Goal: Complete application form

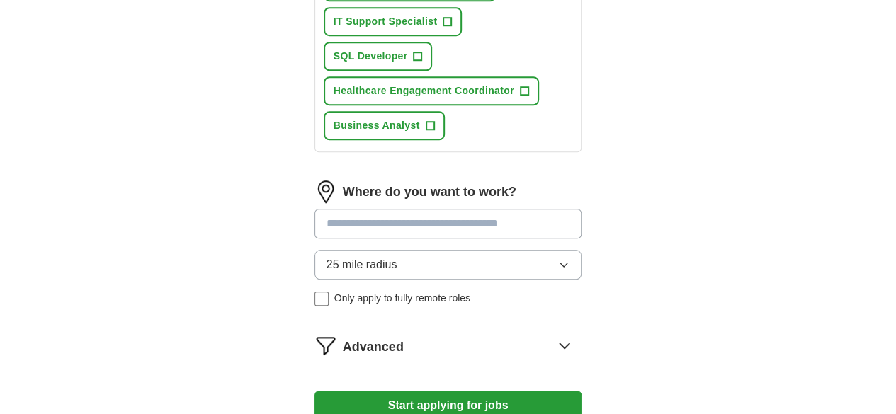
scroll to position [540, 0]
click at [534, 208] on input at bounding box center [448, 223] width 268 height 30
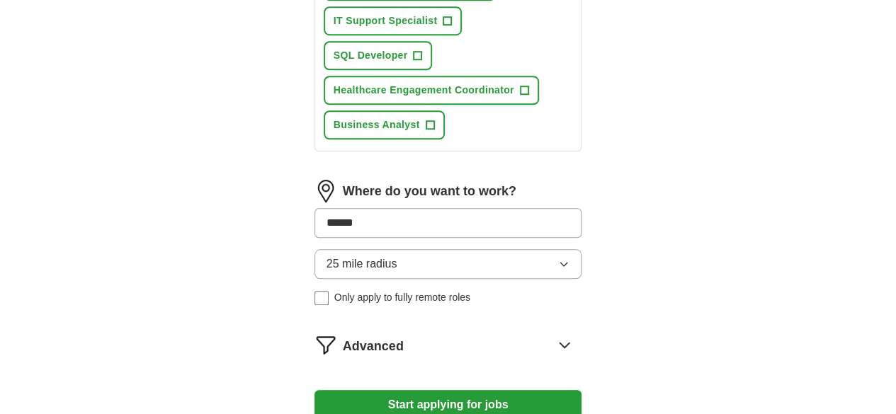
type input "*******"
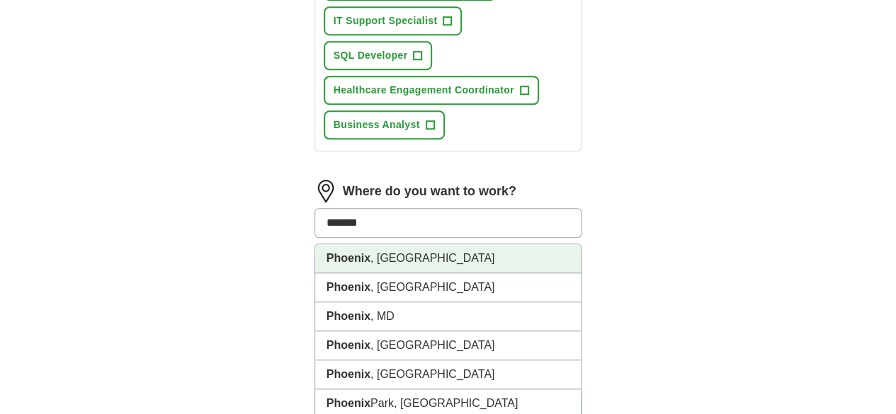
click at [356, 244] on li "[GEOGRAPHIC_DATA] , [GEOGRAPHIC_DATA]" at bounding box center [448, 258] width 266 height 29
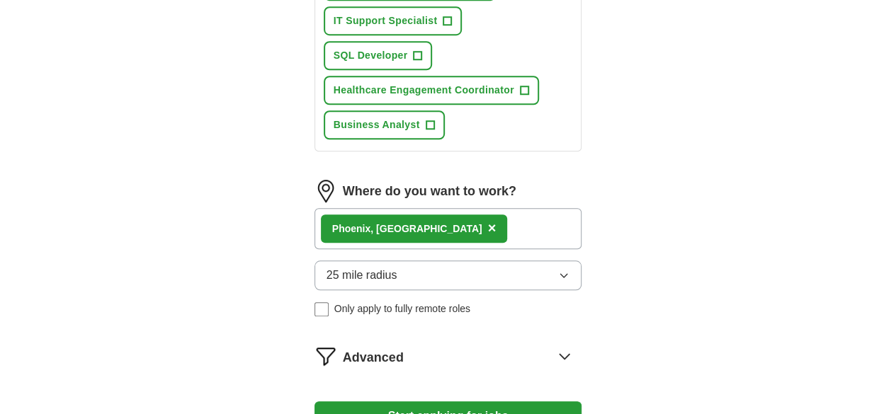
click at [576, 345] on icon at bounding box center [564, 356] width 23 height 23
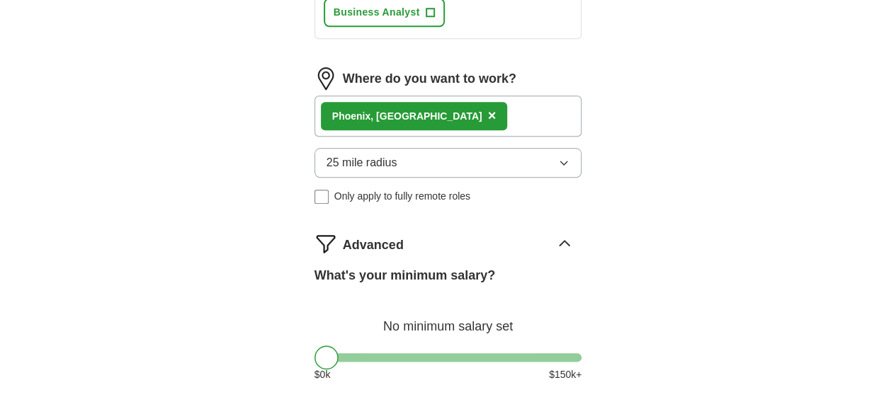
scroll to position [653, 0]
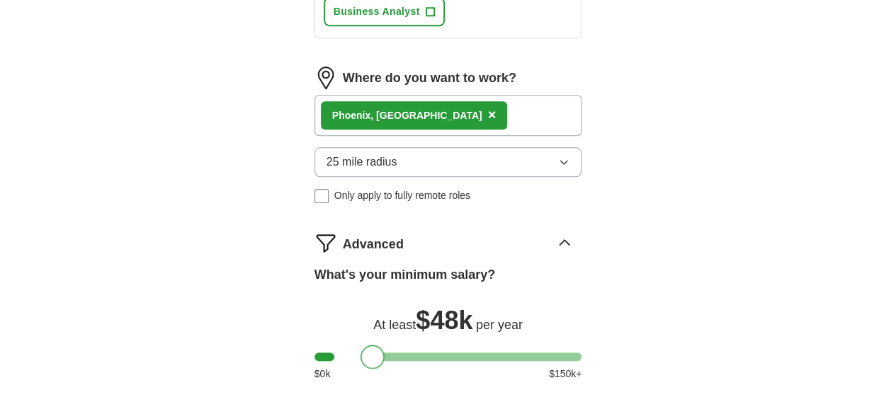
drag, startPoint x: 308, startPoint y: 234, endPoint x: 354, endPoint y: 222, distance: 47.4
click at [354, 266] on div "What's your minimum salary? At least $ 48k per year $ 0 k $ 150 k+" at bounding box center [448, 329] width 268 height 127
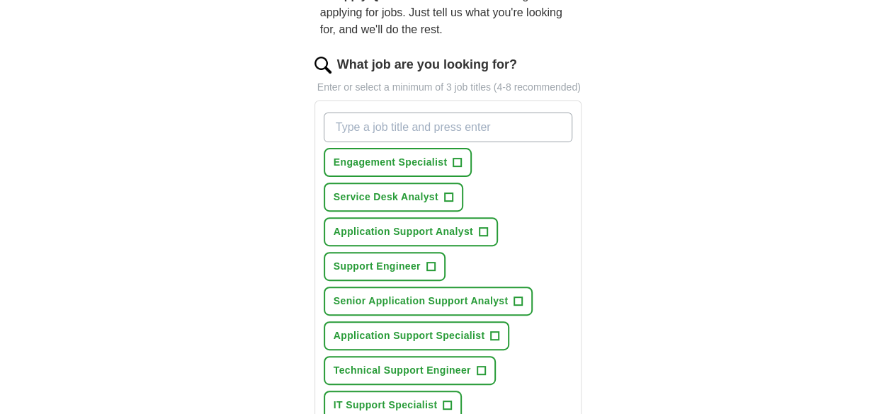
scroll to position [154, 0]
click at [438, 191] on span "Service Desk Analyst" at bounding box center [386, 198] width 105 height 15
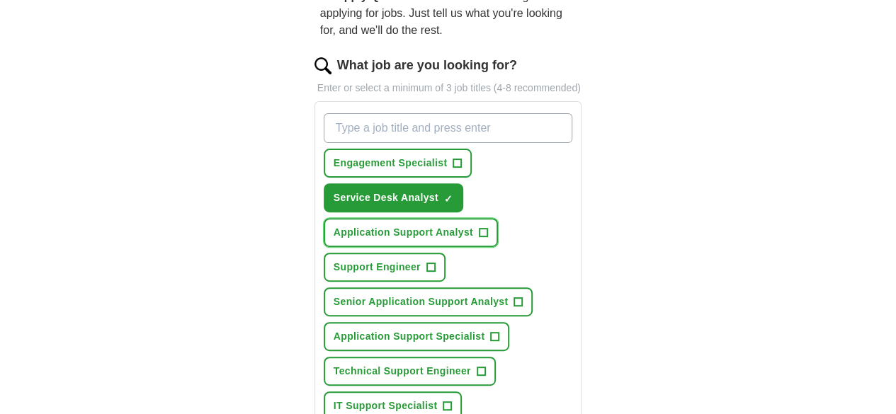
click at [416, 225] on span "Application Support Analyst" at bounding box center [404, 232] width 140 height 15
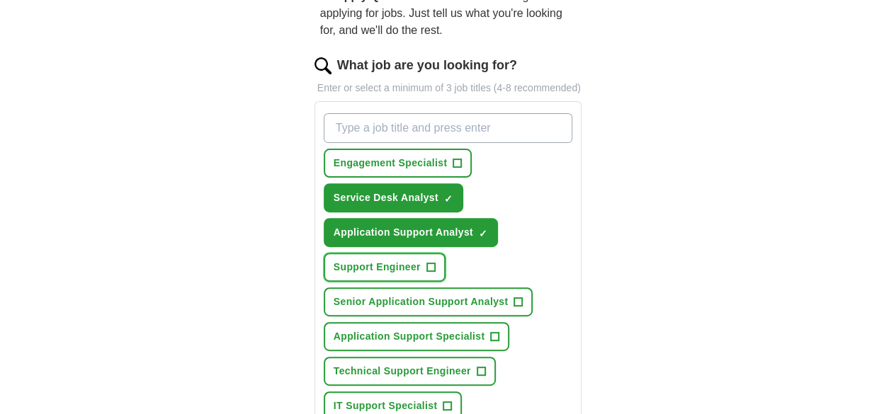
click at [421, 260] on span "Support Engineer" at bounding box center [377, 267] width 87 height 15
click at [407, 364] on span "Technical Support Engineer" at bounding box center [402, 371] width 137 height 15
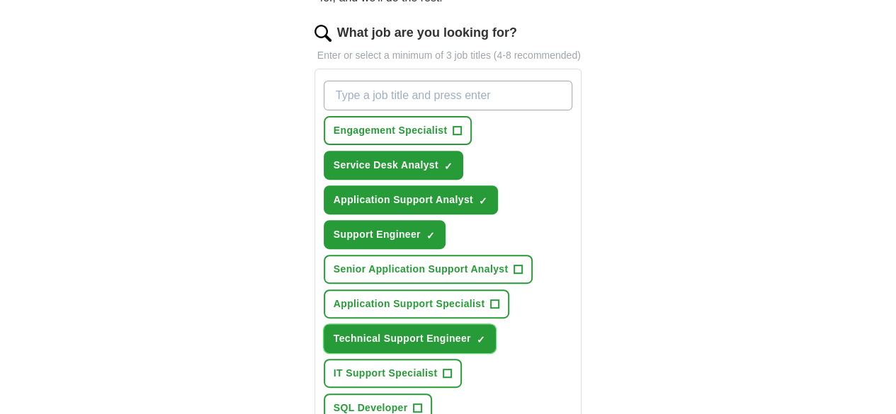
scroll to position [188, 0]
click at [462, 358] on button "IT Support Specialist +" at bounding box center [393, 372] width 139 height 29
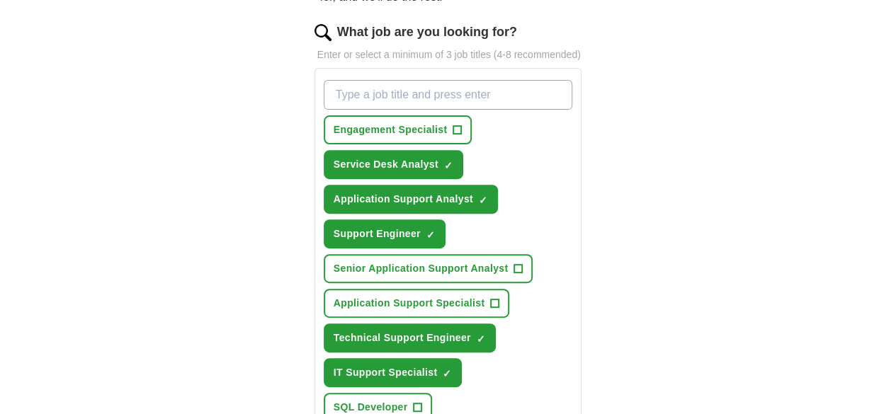
click at [373, 80] on input "What job are you looking for?" at bounding box center [448, 95] width 249 height 30
type input "customer service representative"
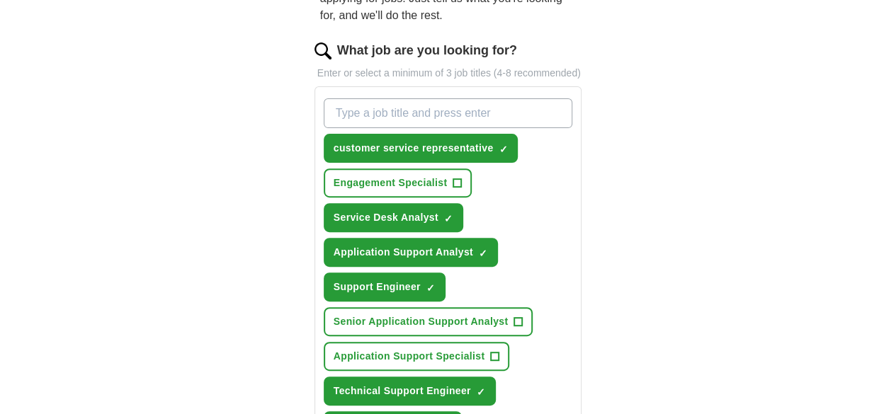
scroll to position [166, 0]
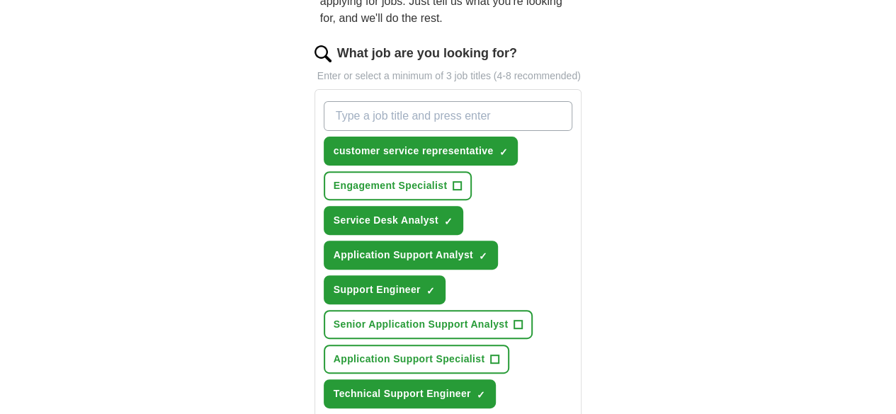
click at [377, 103] on input "What job are you looking for?" at bounding box center [448, 116] width 249 height 30
type input "Call Center Agent"
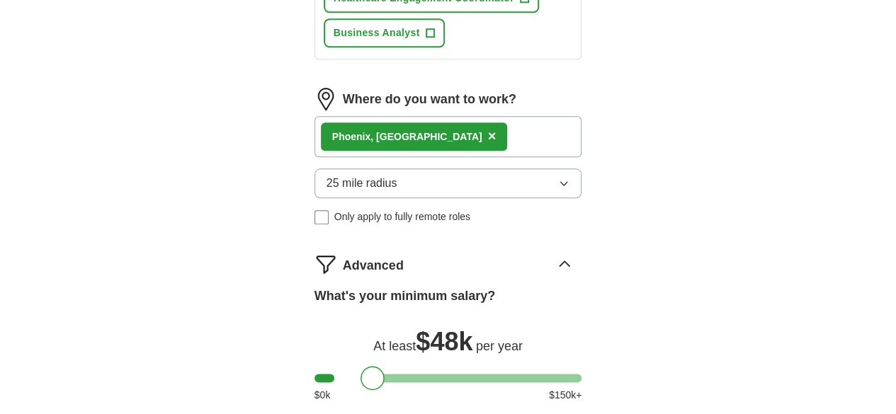
scroll to position [822, 0]
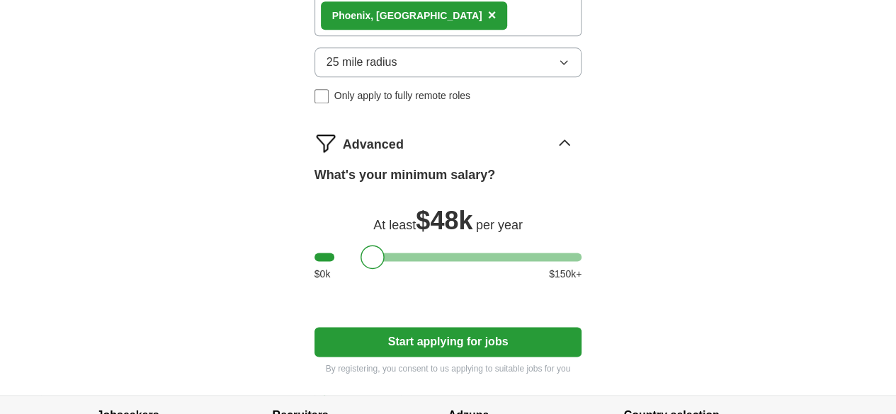
click at [425, 327] on button "Start applying for jobs" at bounding box center [448, 342] width 268 height 30
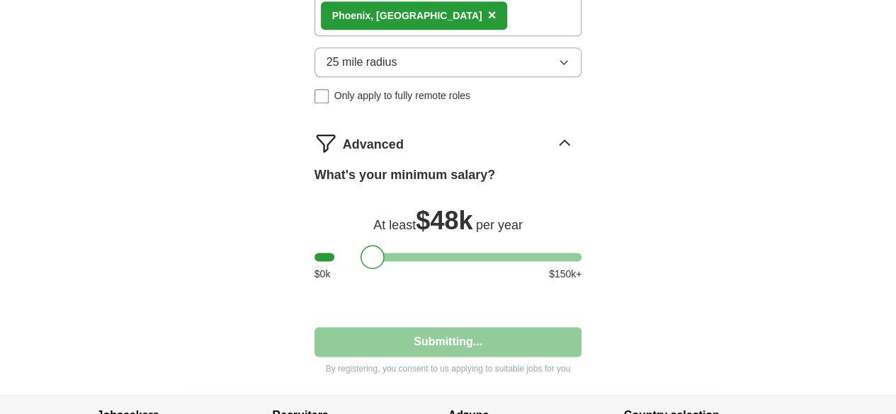
select select "**"
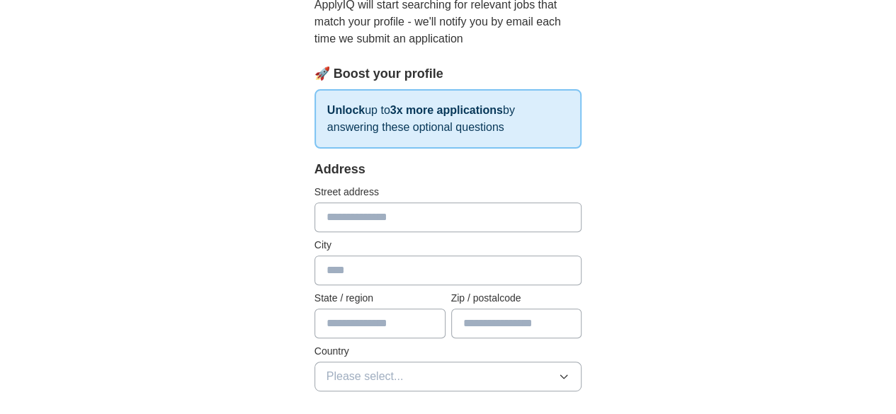
scroll to position [166, 0]
click at [456, 213] on input "text" at bounding box center [448, 217] width 268 height 30
type input "**********"
type input "********"
type input "**"
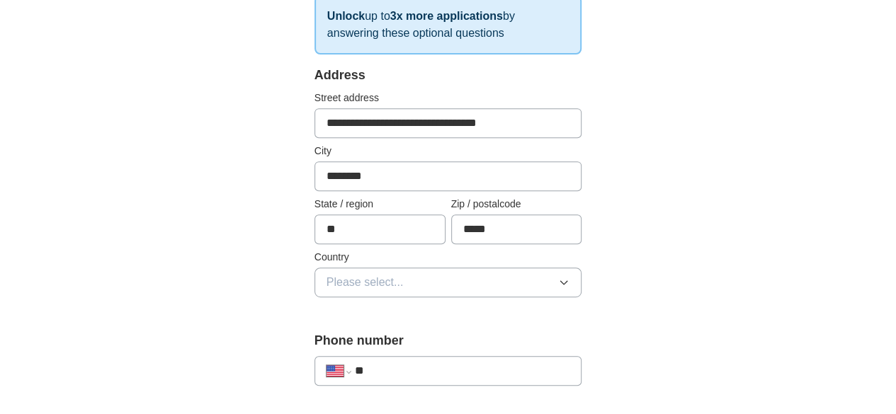
scroll to position [261, 0]
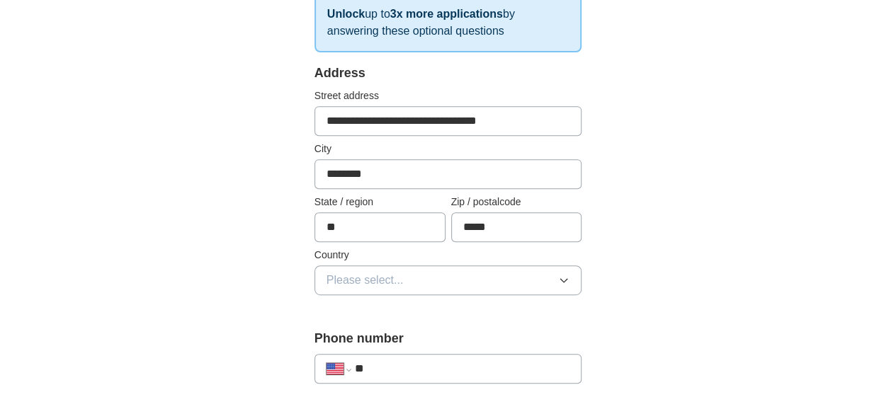
type input "*****"
click at [467, 284] on button "Please select..." at bounding box center [448, 281] width 268 height 30
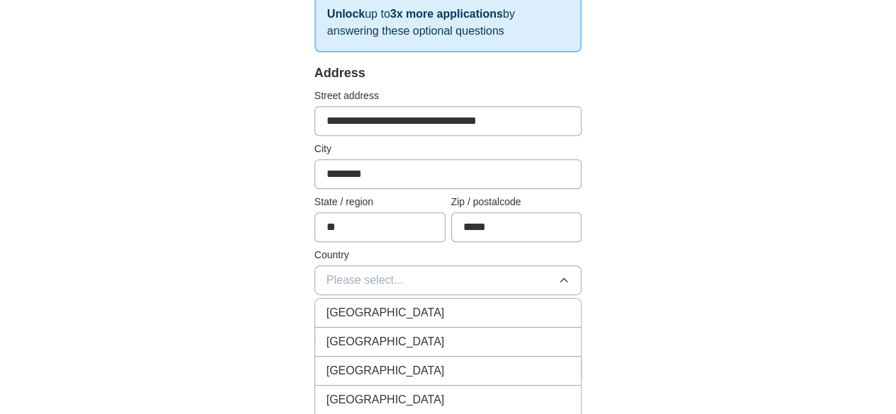
click at [414, 342] on div "[GEOGRAPHIC_DATA]" at bounding box center [448, 342] width 244 height 17
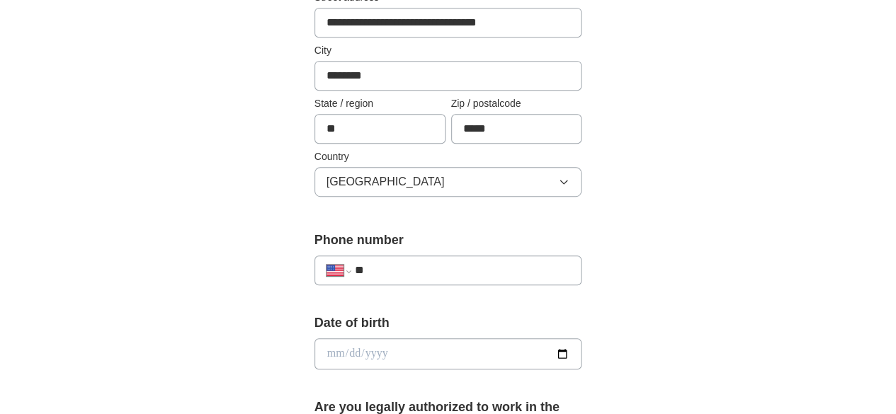
scroll to position [361, 0]
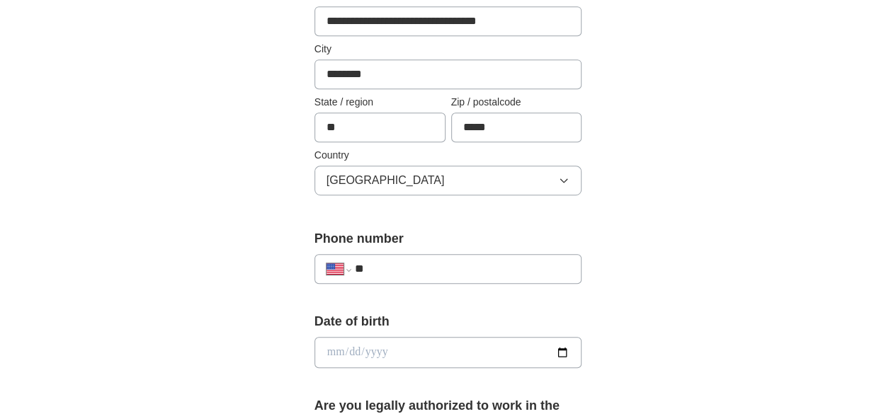
click at [416, 269] on input "**" at bounding box center [462, 269] width 215 height 17
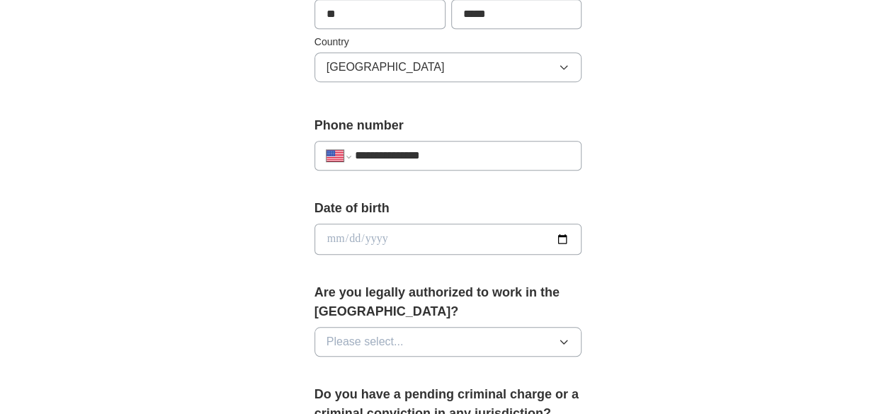
scroll to position [475, 0]
type input "**********"
click at [538, 241] on input "date" at bounding box center [448, 238] width 268 height 31
type input "**********"
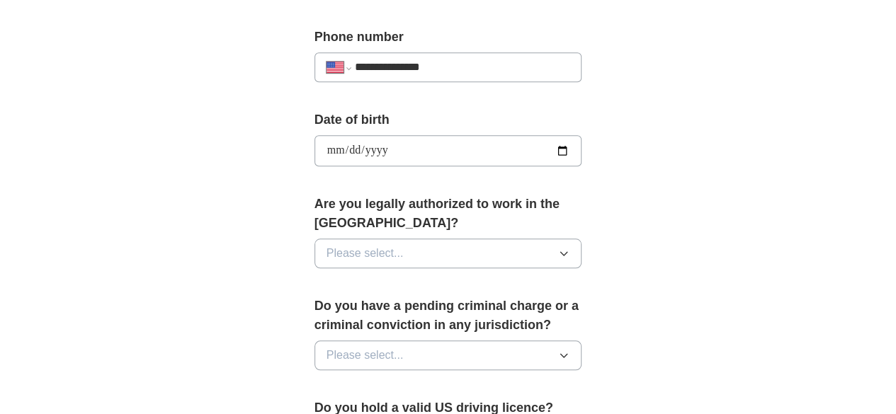
scroll to position [570, 0]
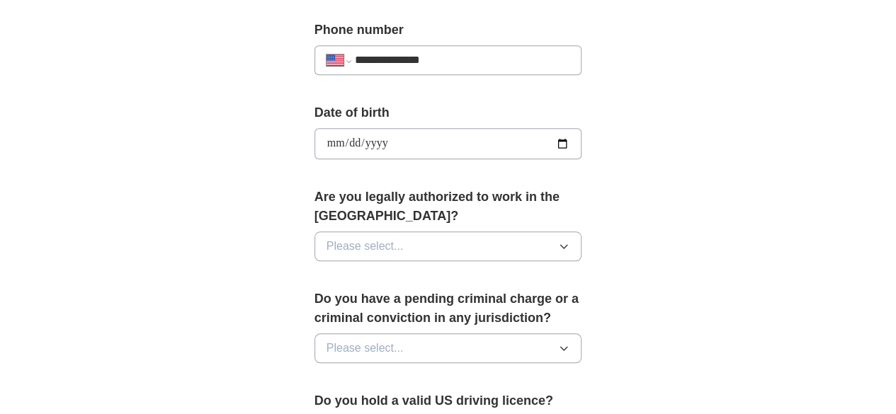
click at [533, 232] on button "Please select..." at bounding box center [448, 247] width 268 height 30
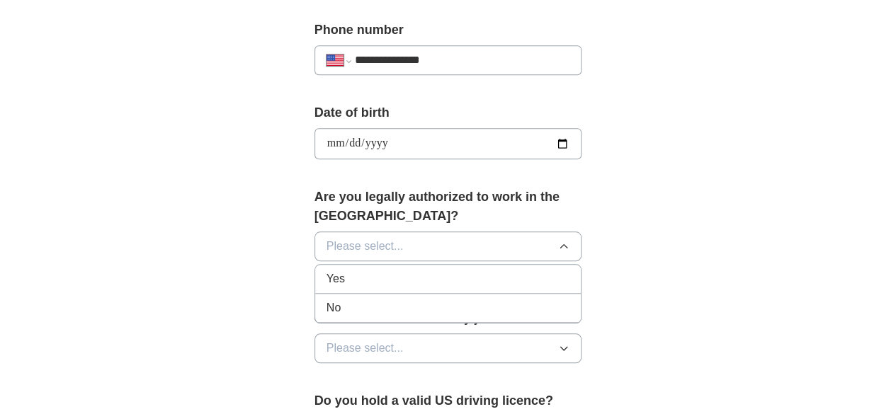
click at [411, 271] on div "Yes" at bounding box center [448, 279] width 244 height 17
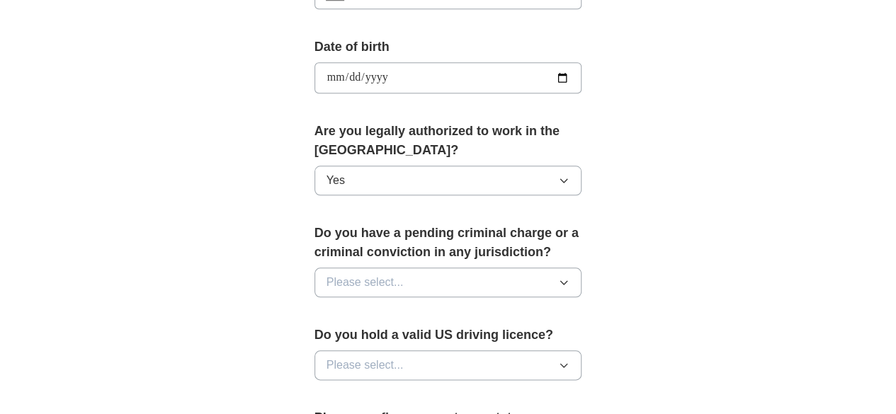
scroll to position [637, 0]
click at [408, 267] on button "Please select..." at bounding box center [448, 282] width 268 height 30
click at [394, 335] on div "No" at bounding box center [448, 343] width 244 height 17
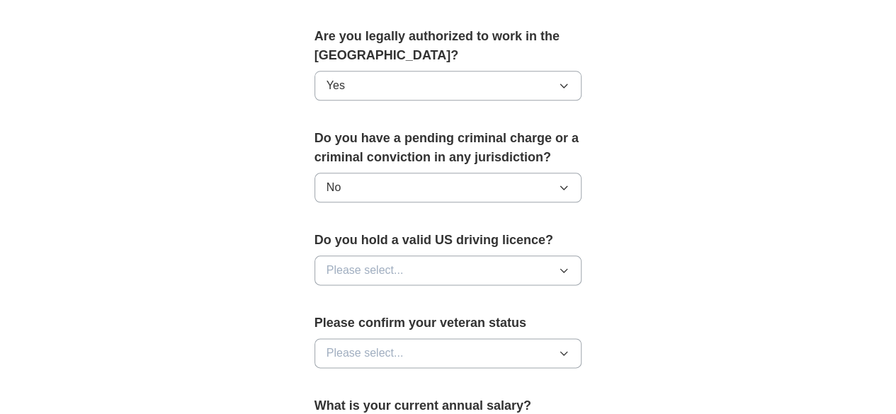
scroll to position [732, 0]
click at [397, 255] on button "Please select..." at bounding box center [448, 270] width 268 height 30
click at [382, 294] on div "Yes" at bounding box center [448, 302] width 244 height 17
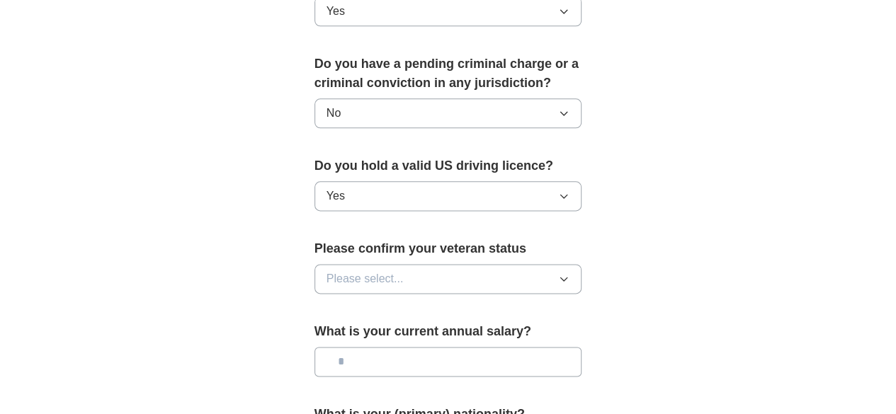
scroll to position [826, 0]
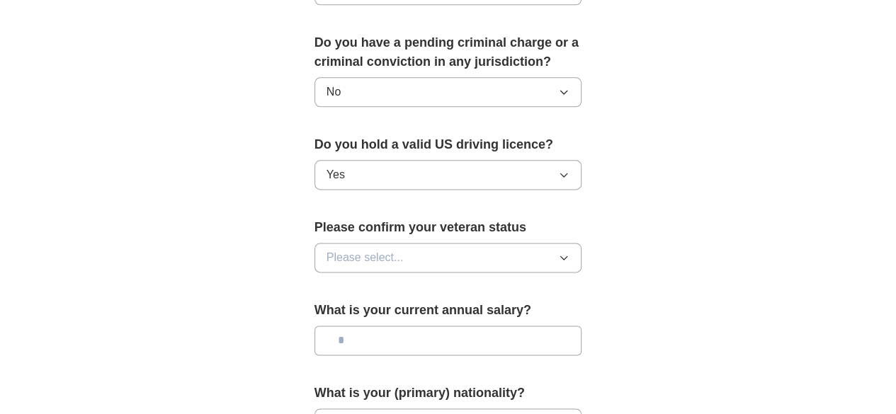
click at [382, 243] on button "Please select..." at bounding box center [448, 258] width 268 height 30
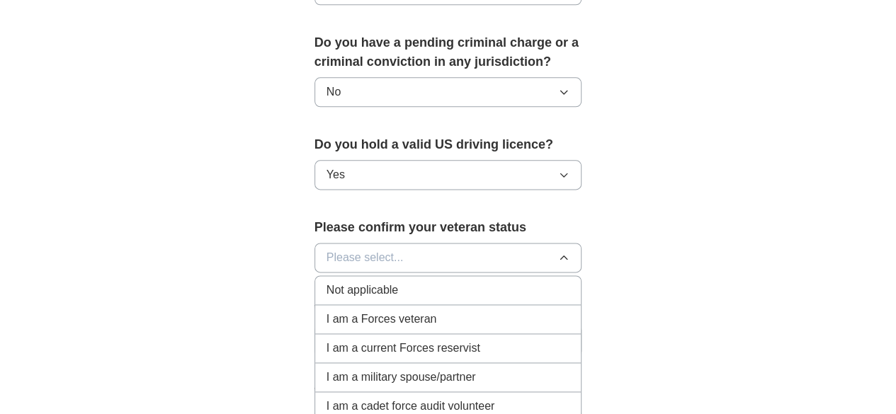
click at [375, 282] on div "Not applicable" at bounding box center [448, 290] width 244 height 17
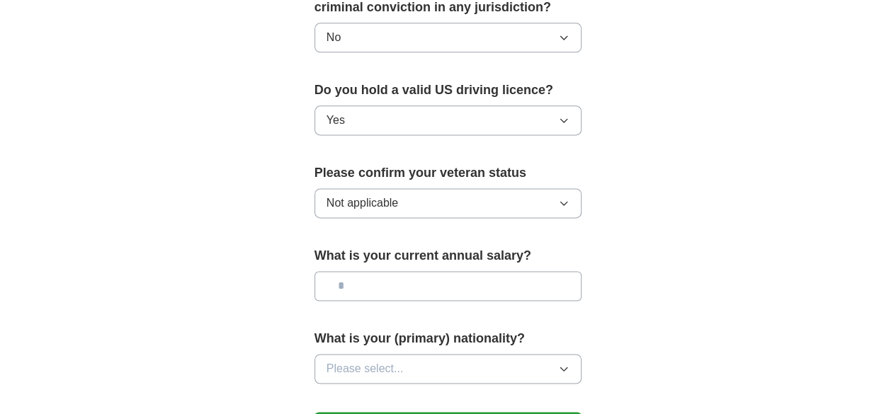
scroll to position [882, 0]
click at [375, 271] on input "text" at bounding box center [448, 286] width 268 height 30
type input "**"
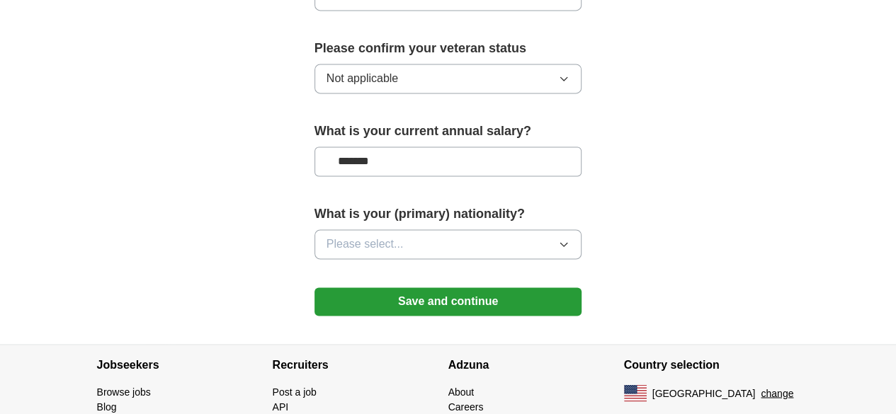
scroll to position [1006, 0]
type input "*******"
click at [394, 229] on button "Please select..." at bounding box center [448, 244] width 268 height 30
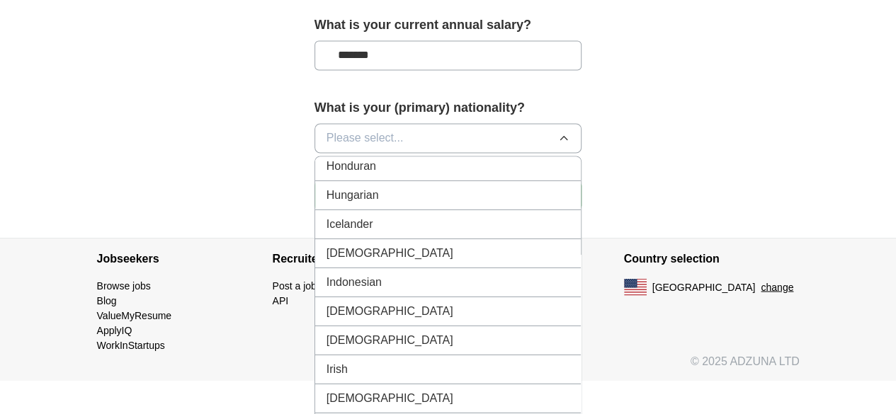
scroll to position [2236, 0]
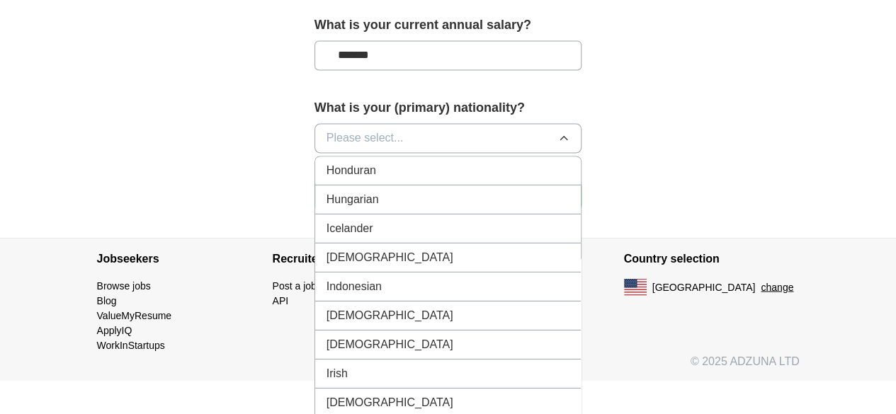
click at [331, 249] on div "[DEMOGRAPHIC_DATA]" at bounding box center [448, 257] width 244 height 17
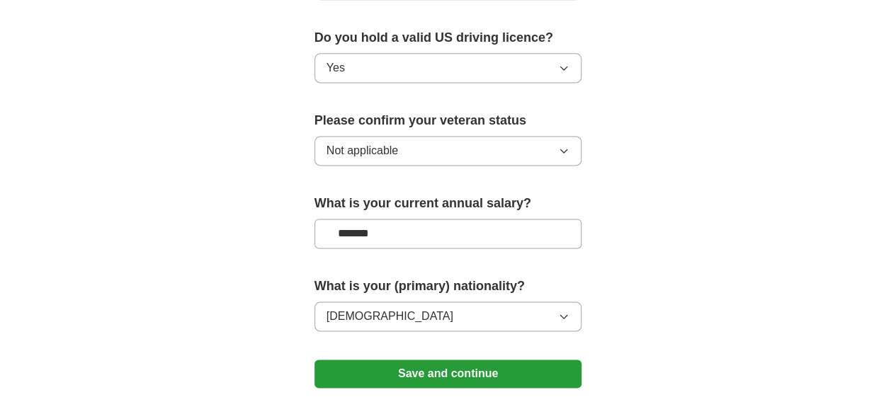
scroll to position [1053, 0]
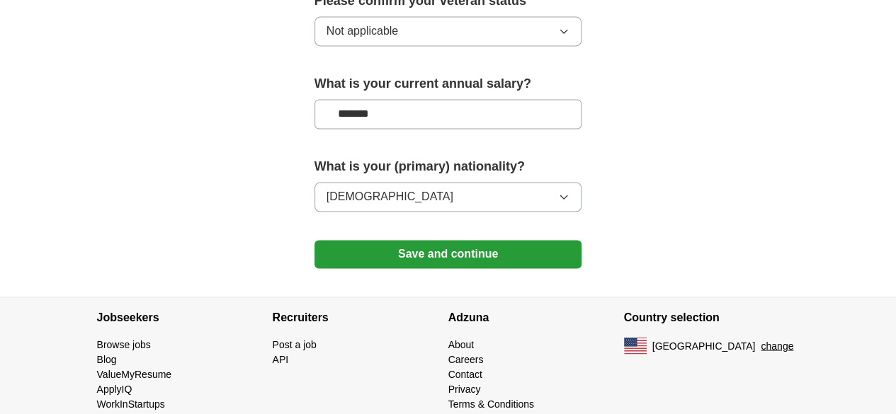
click at [383, 240] on button "Save and continue" at bounding box center [448, 254] width 268 height 28
